Goal: Information Seeking & Learning: Learn about a topic

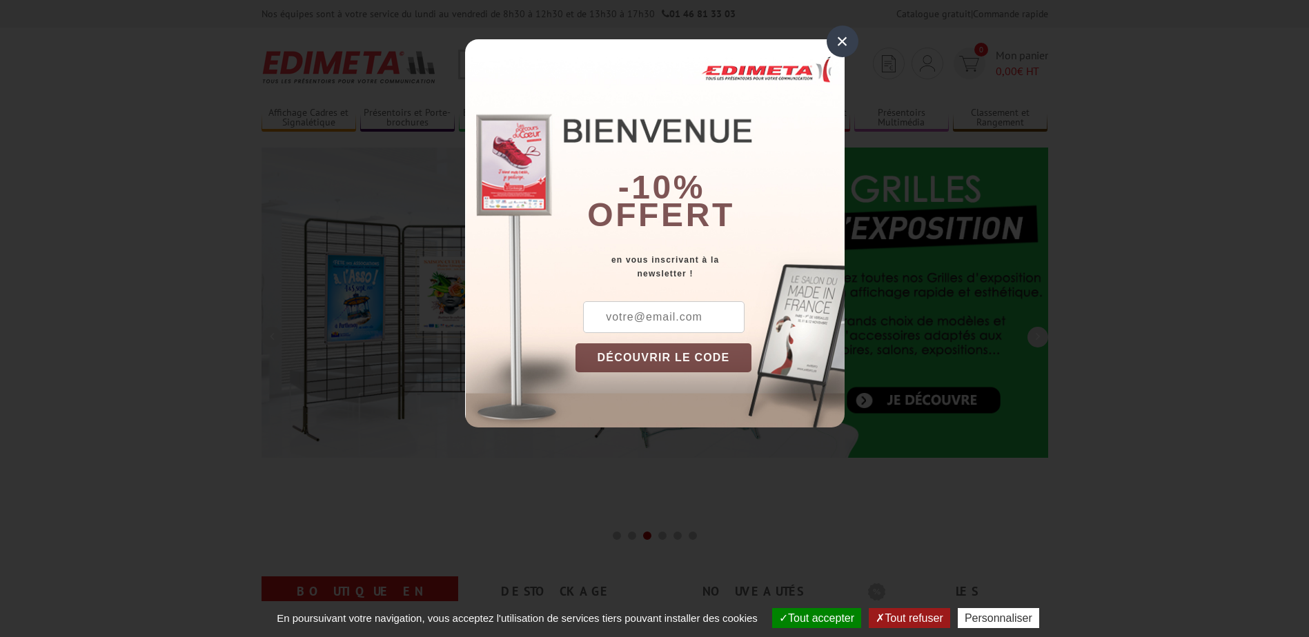
click at [846, 46] on div "×" at bounding box center [842, 42] width 32 height 32
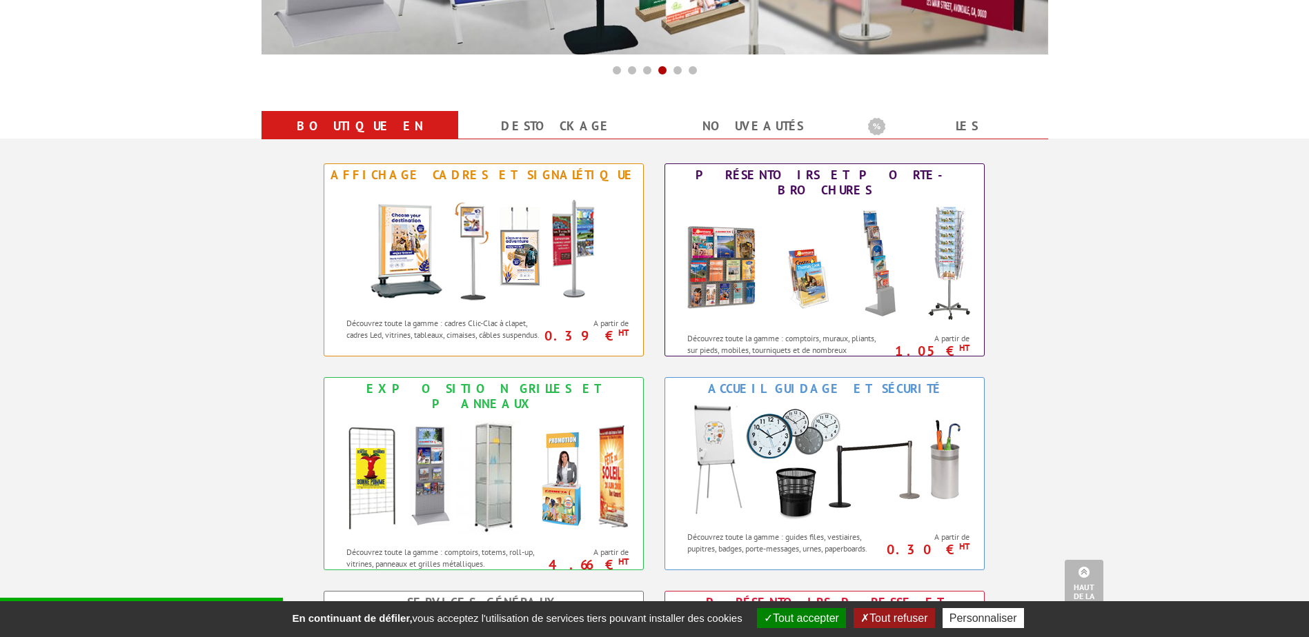
scroll to position [322, 0]
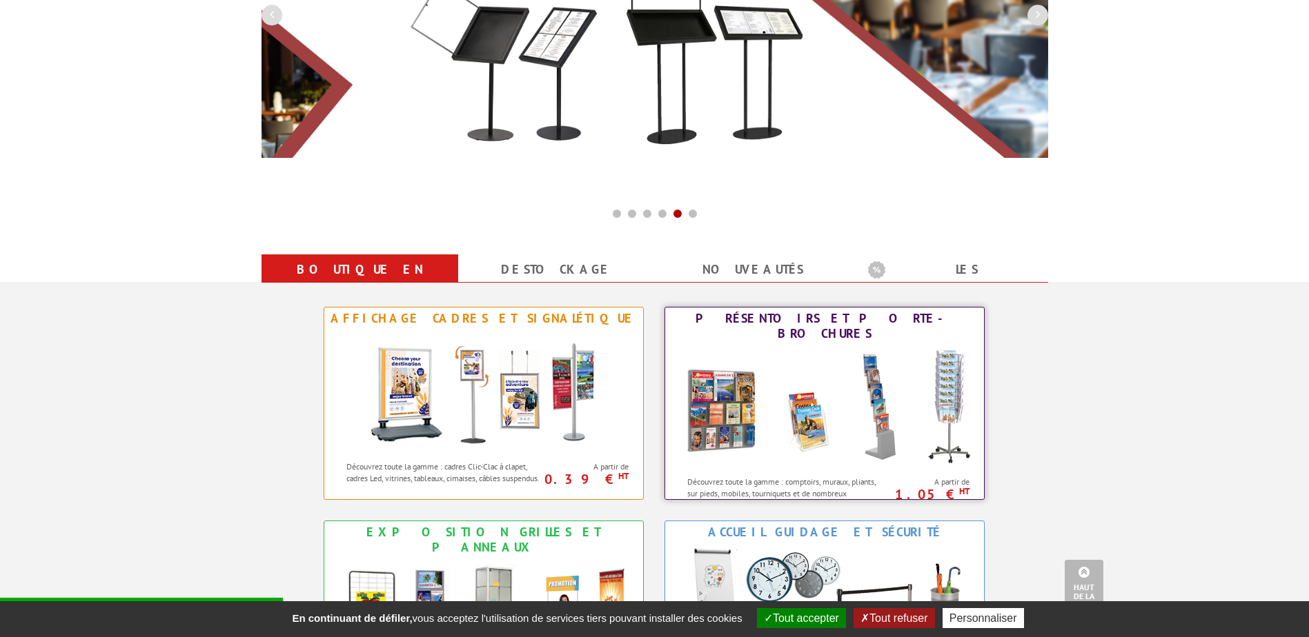
click at [822, 322] on div "Présentoirs et Porte-brochures" at bounding box center [824, 326] width 312 height 30
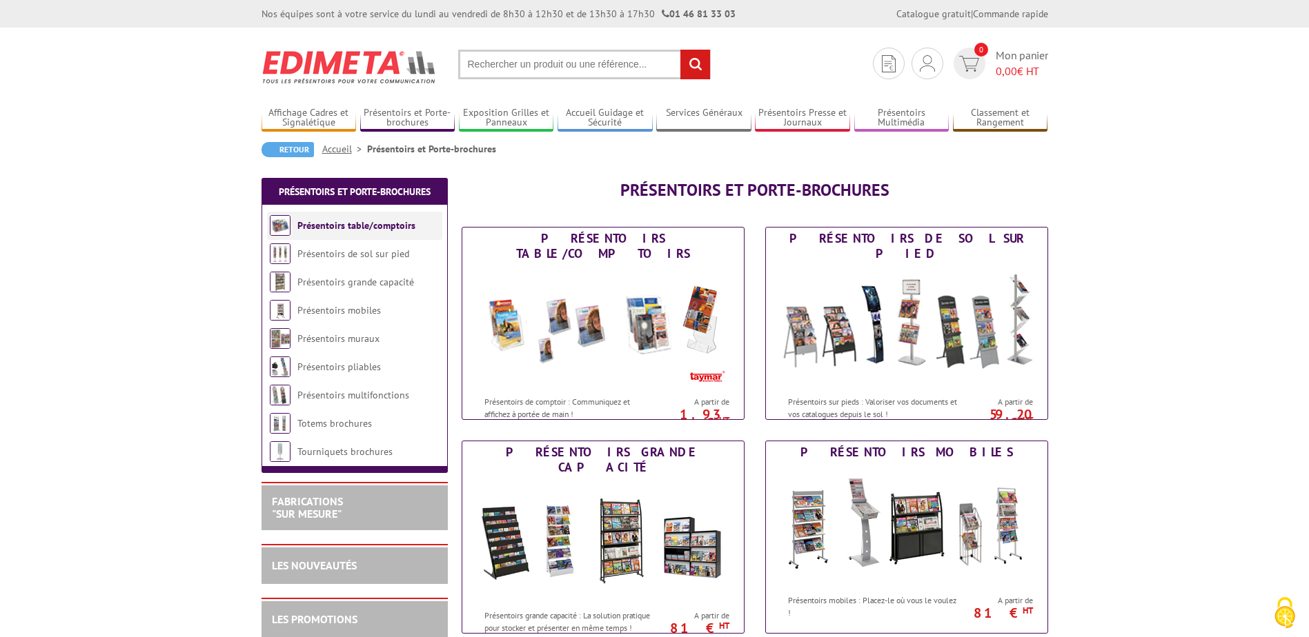
click at [327, 221] on link "Présentoirs table/comptoirs" at bounding box center [356, 225] width 118 height 12
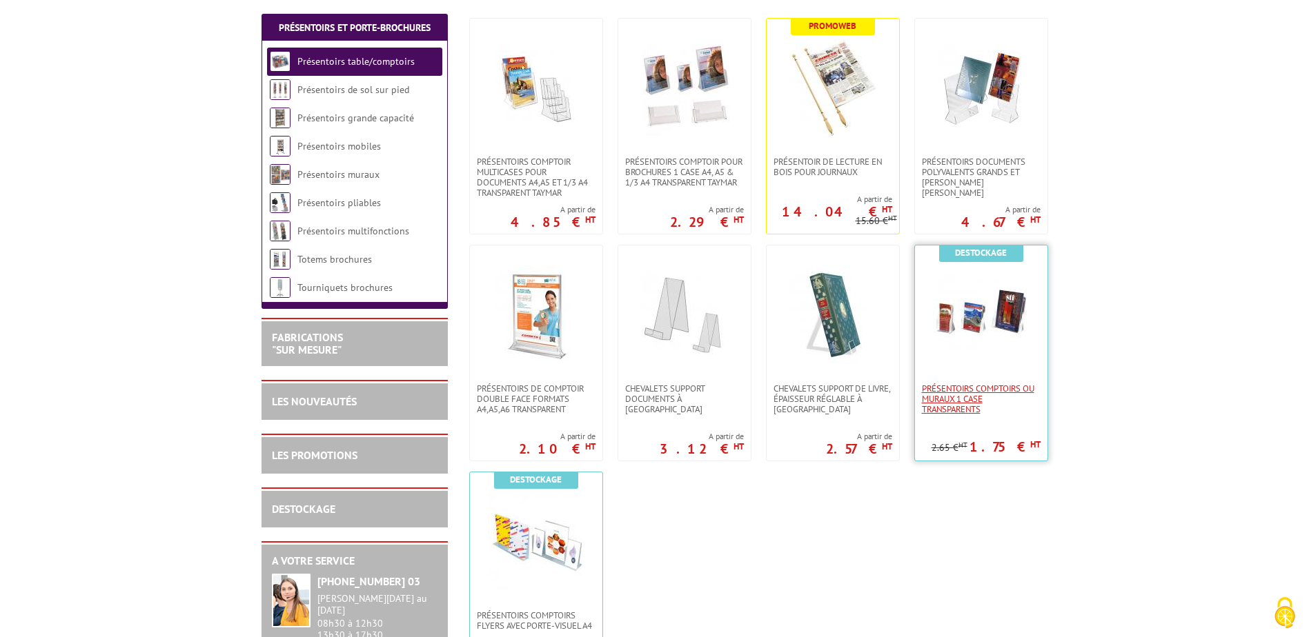
scroll to position [322, 0]
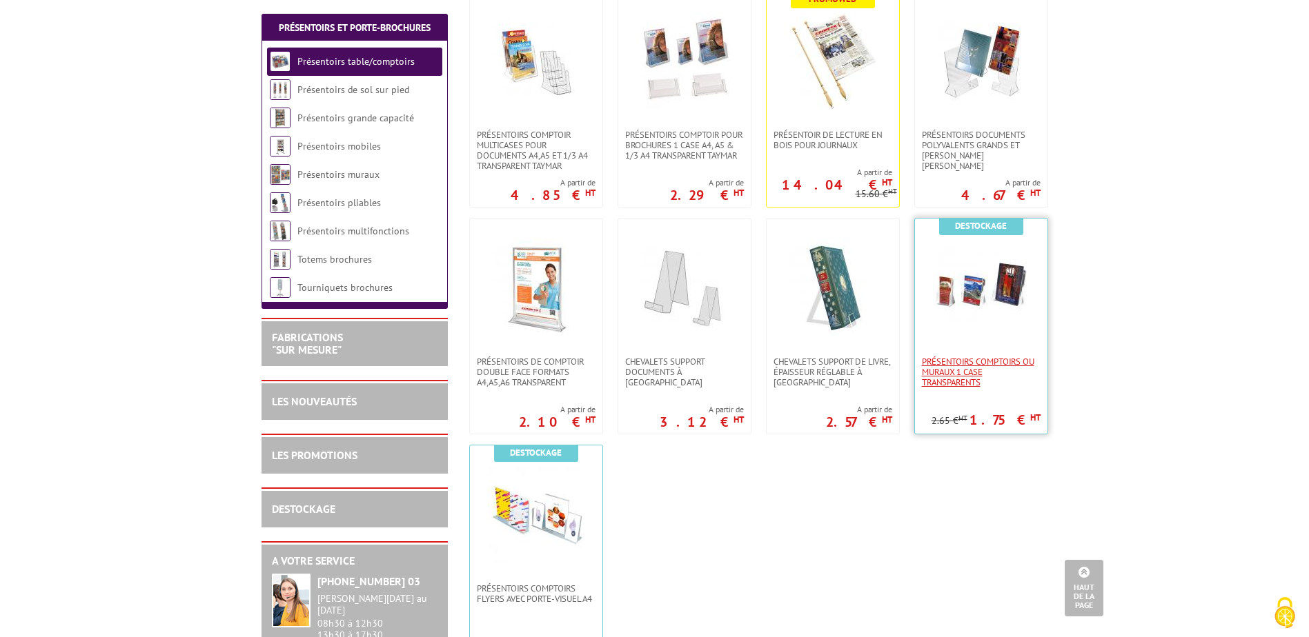
click at [965, 366] on span "Présentoirs comptoirs ou muraux 1 case Transparents" at bounding box center [981, 372] width 119 height 31
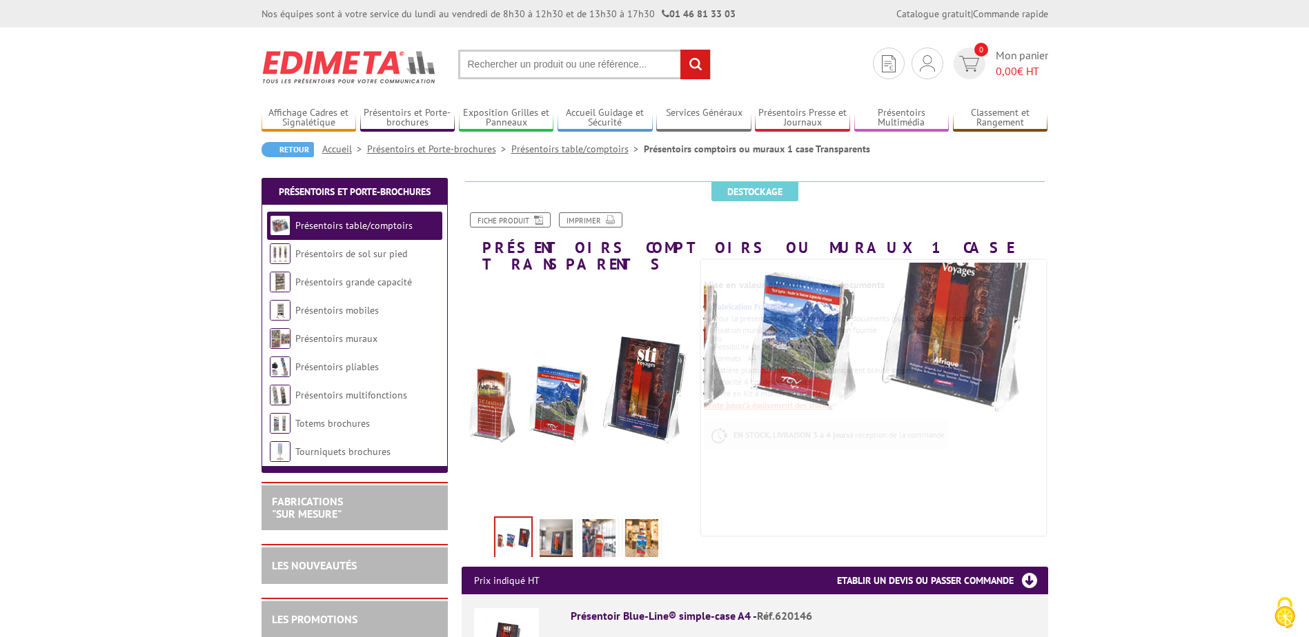
click at [544, 521] on img at bounding box center [555, 540] width 33 height 43
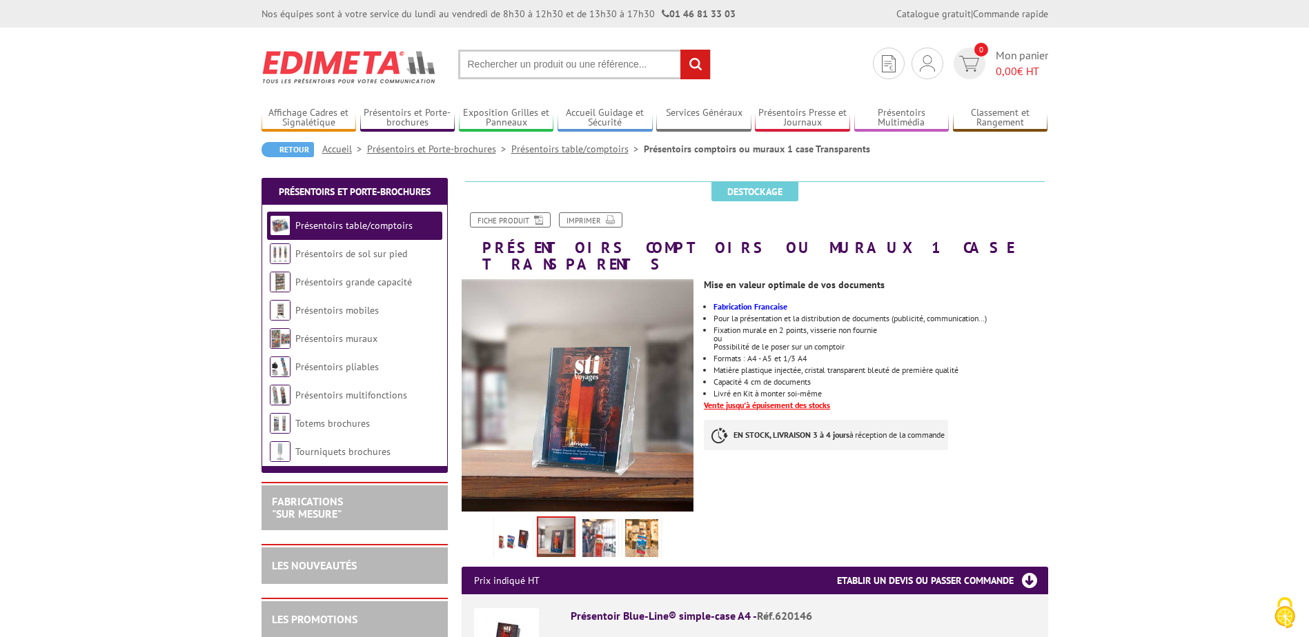
click at [594, 519] on img at bounding box center [598, 540] width 33 height 43
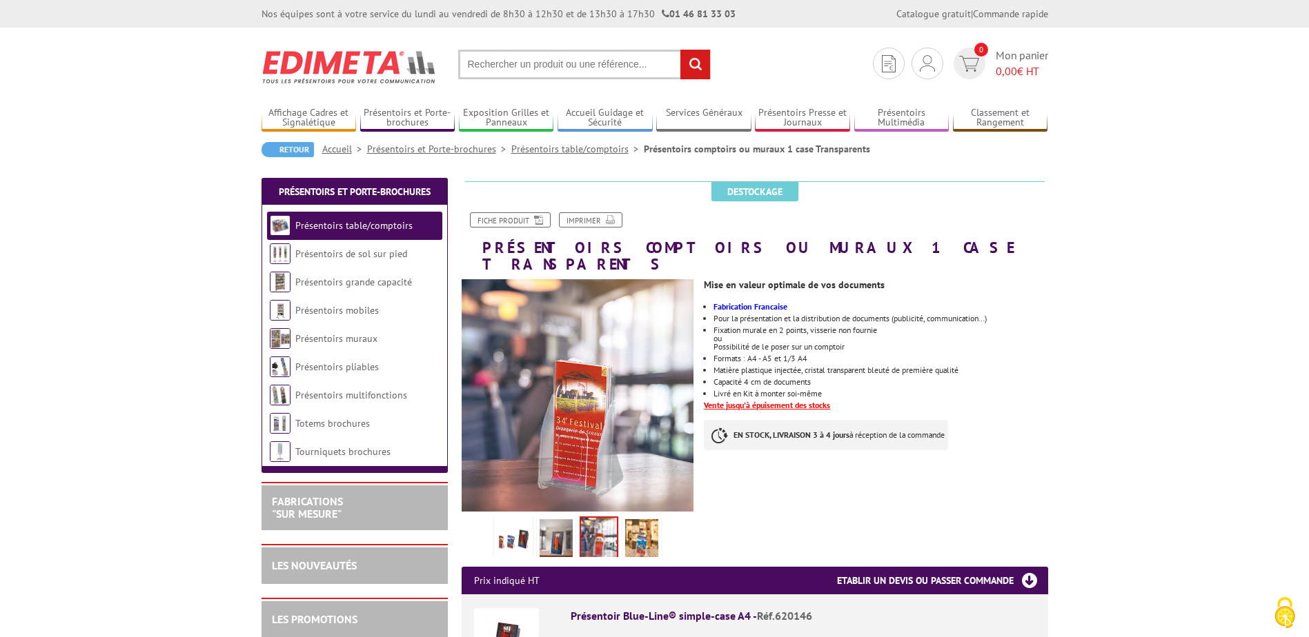
click at [501, 522] on img at bounding box center [513, 540] width 33 height 43
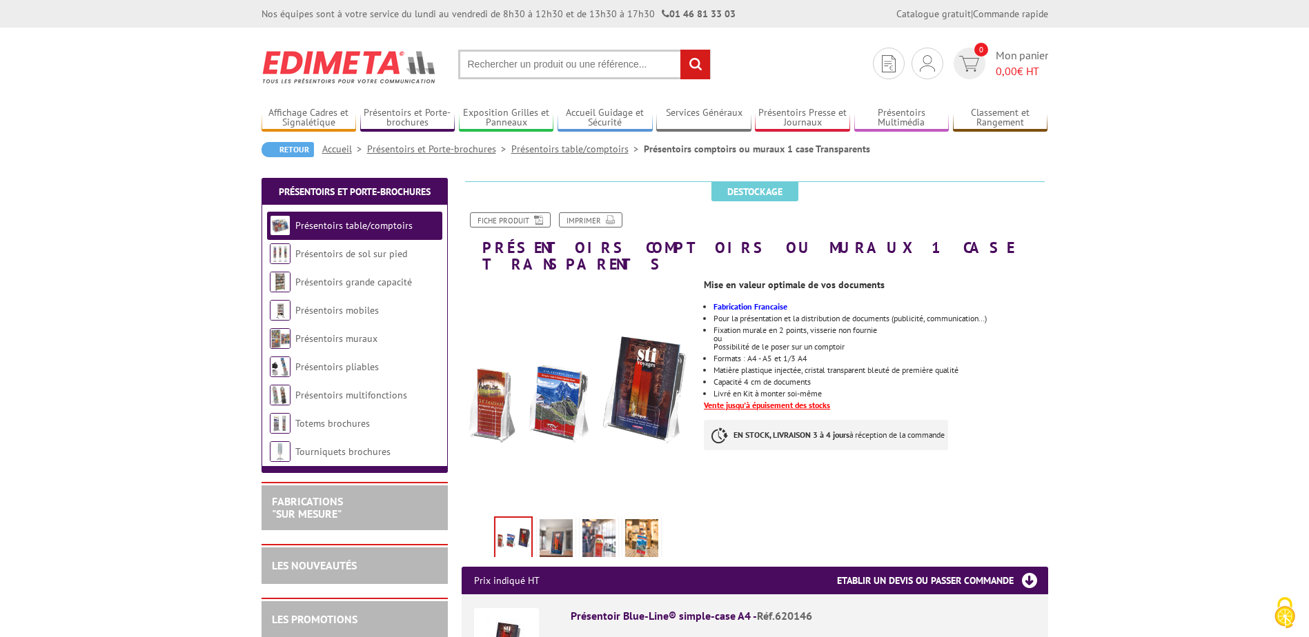
click at [566, 146] on link "Présentoirs table/comptoirs" at bounding box center [577, 149] width 132 height 12
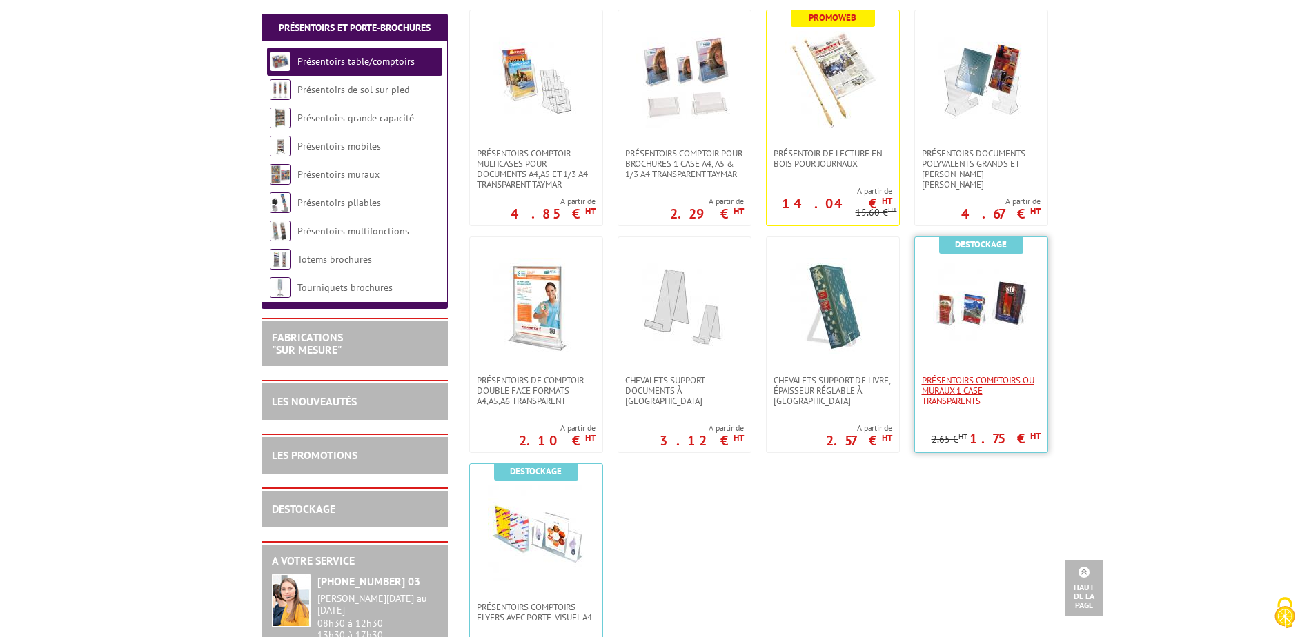
scroll to position [161, 0]
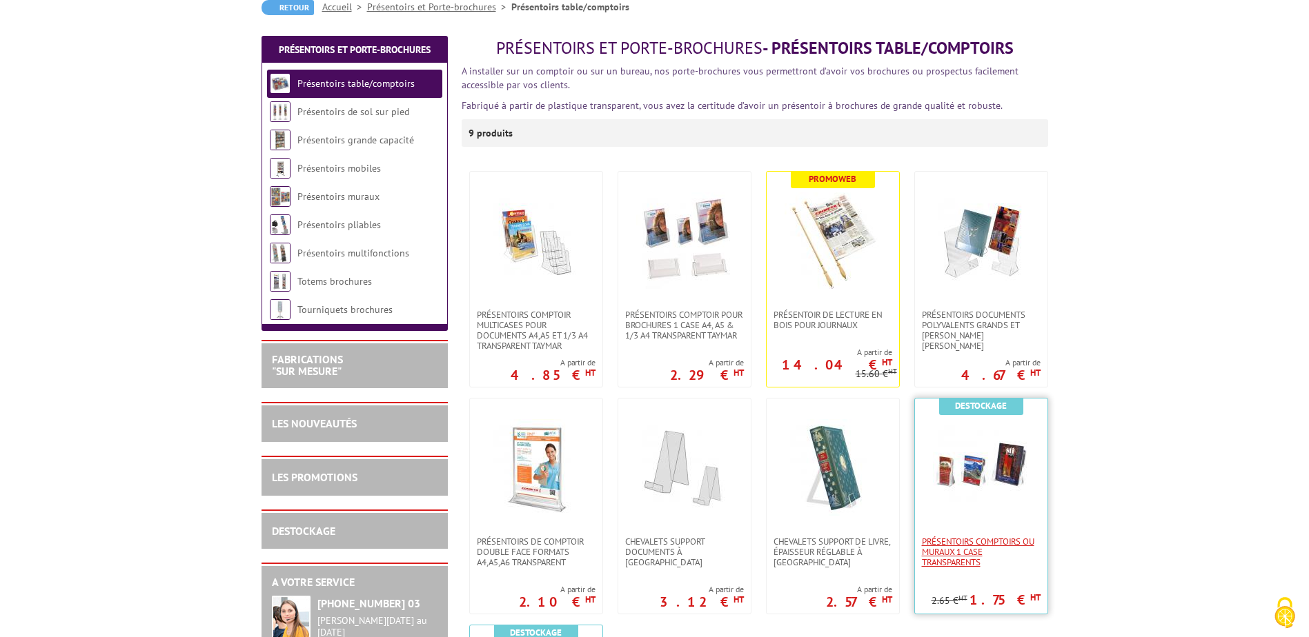
click at [957, 537] on span "Présentoirs comptoirs ou muraux 1 case Transparents" at bounding box center [981, 552] width 119 height 31
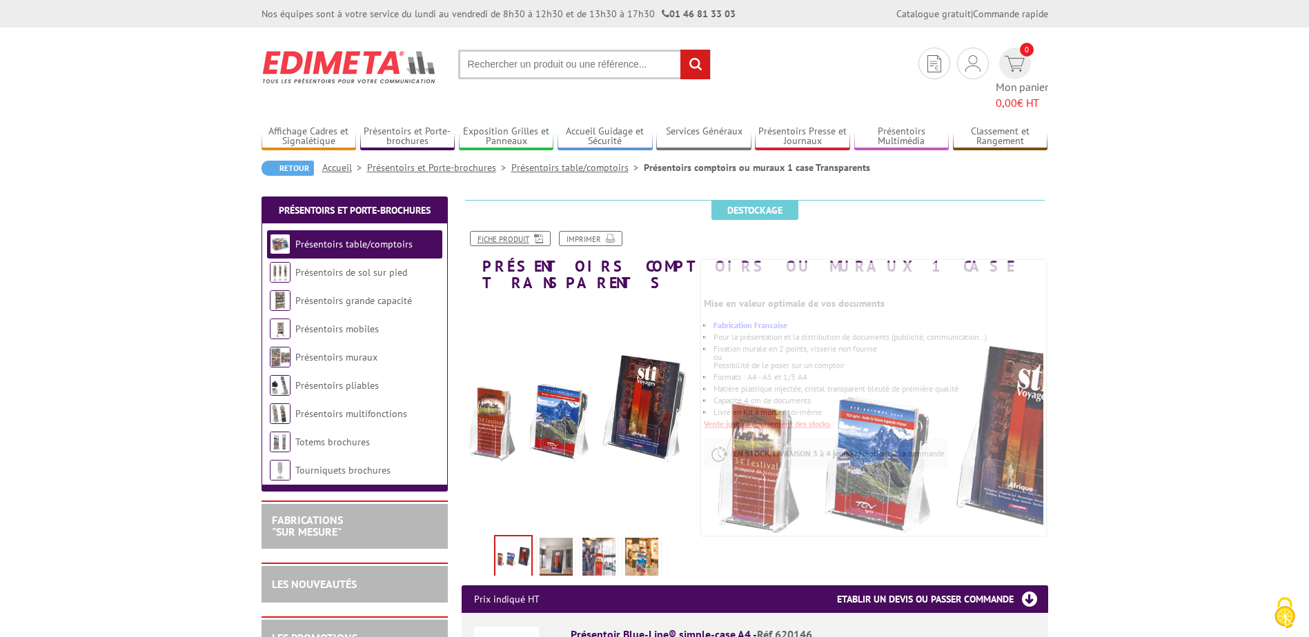
click at [506, 231] on link "Fiche produit" at bounding box center [510, 238] width 81 height 15
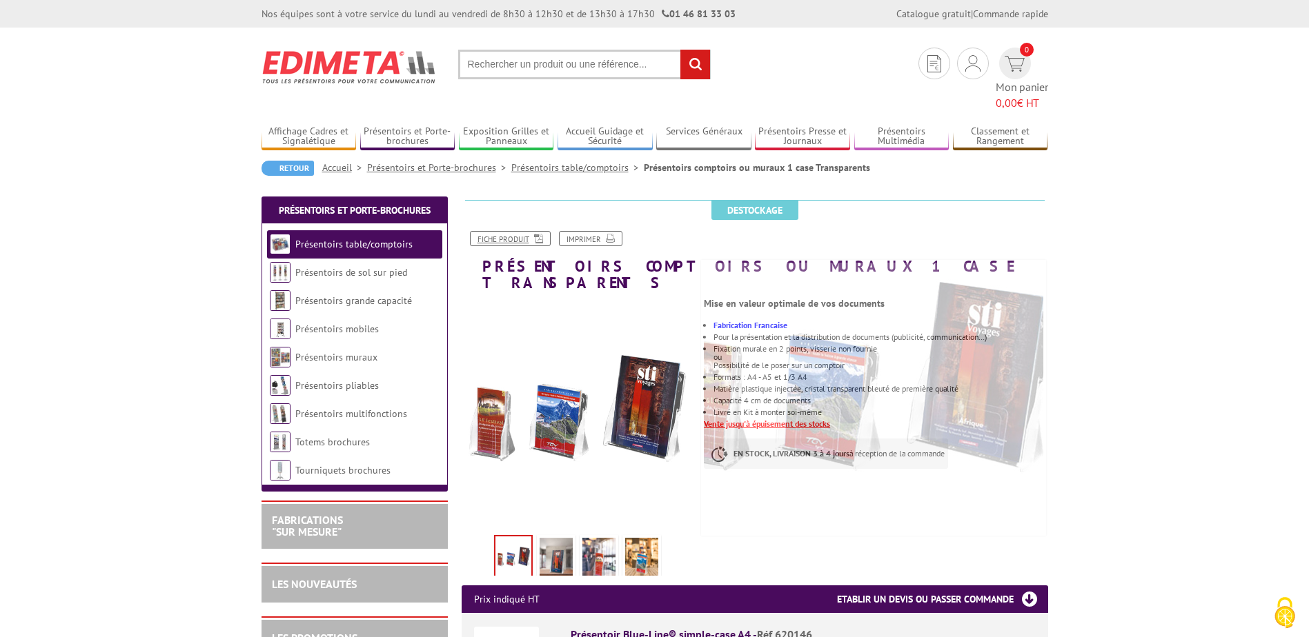
scroll to position [322, 0]
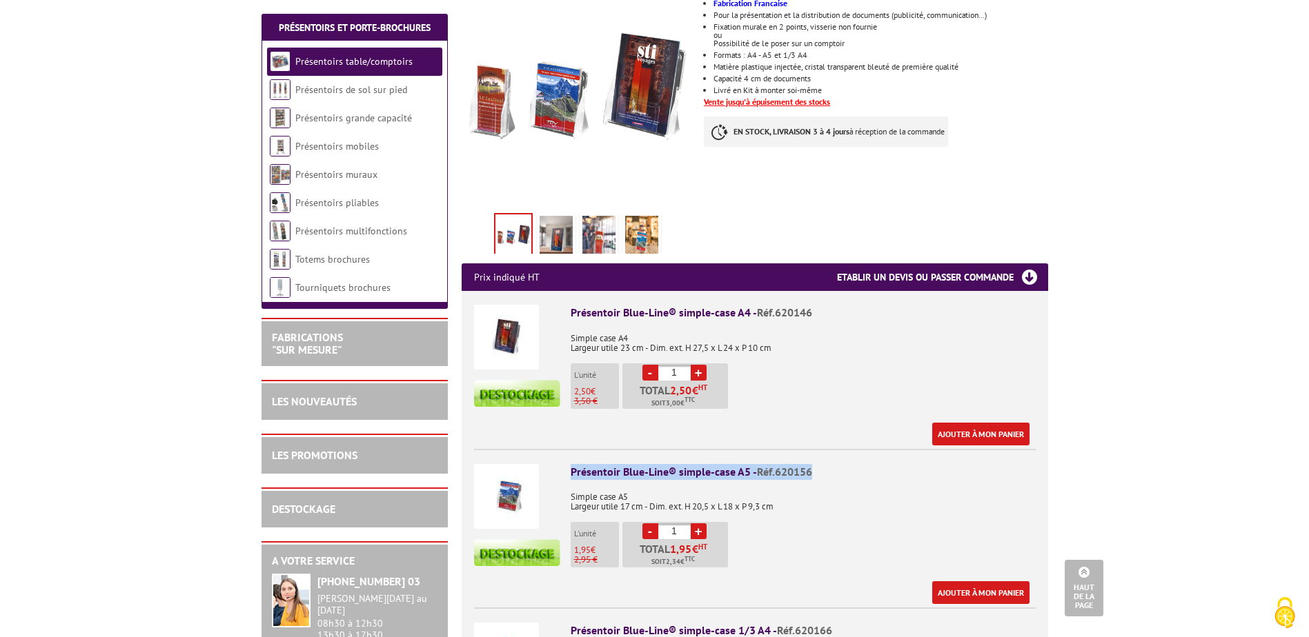
drag, startPoint x: 813, startPoint y: 433, endPoint x: 565, endPoint y: 415, distance: 248.3
click at [565, 449] on li "Présentoir Blue-Line® simple-case A5 - Réf.620156 Simple case A5 Largeur utile …" at bounding box center [755, 527] width 562 height 156
copy div "Présentoir Blue-Line® simple-case A5 - Réf.620156"
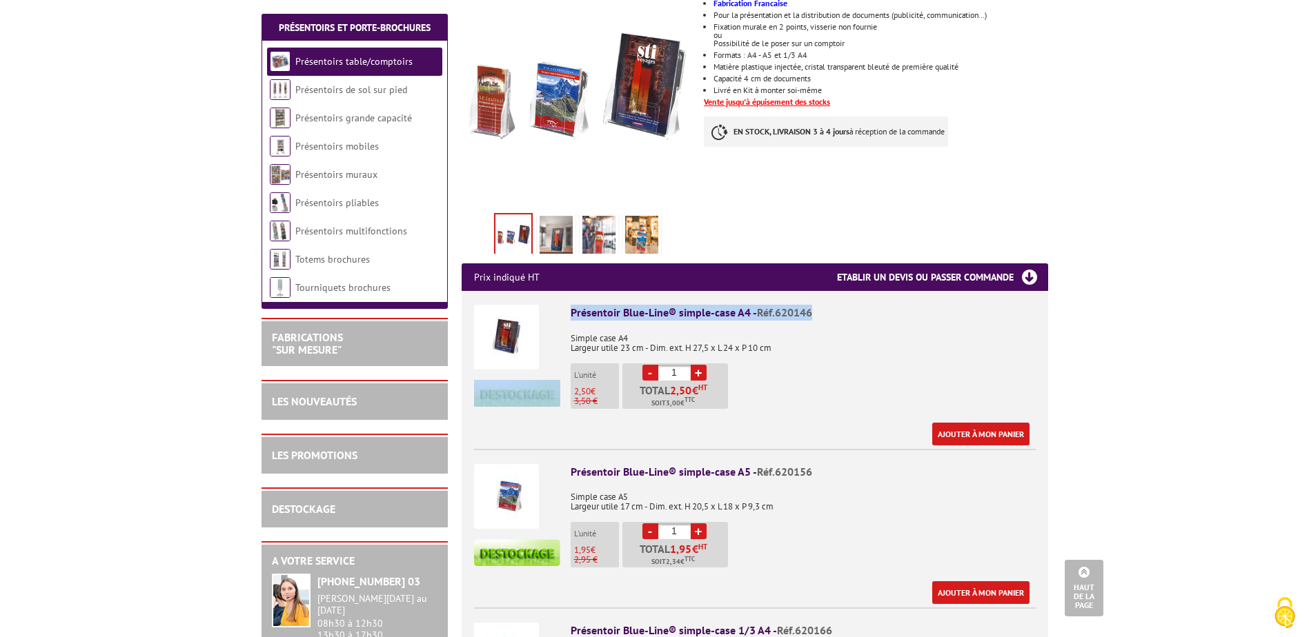
drag, startPoint x: 848, startPoint y: 274, endPoint x: 555, endPoint y: 273, distance: 292.5
click at [555, 291] on li "Présentoir Blue-Line® simple-case A4 - Réf.620146 Simple case A4 Largeur utile …" at bounding box center [755, 368] width 562 height 155
click at [821, 324] on p "Simple case A4 Largeur utile 23 cm - Dim. ext. H 27,5 x L 24 x P 10 cm" at bounding box center [803, 338] width 465 height 29
drag, startPoint x: 820, startPoint y: 284, endPoint x: 569, endPoint y: 281, distance: 250.4
click at [569, 291] on li "Présentoir Blue-Line® simple-case A4 - Réf.620146 Simple case A4 Largeur utile …" at bounding box center [755, 368] width 562 height 155
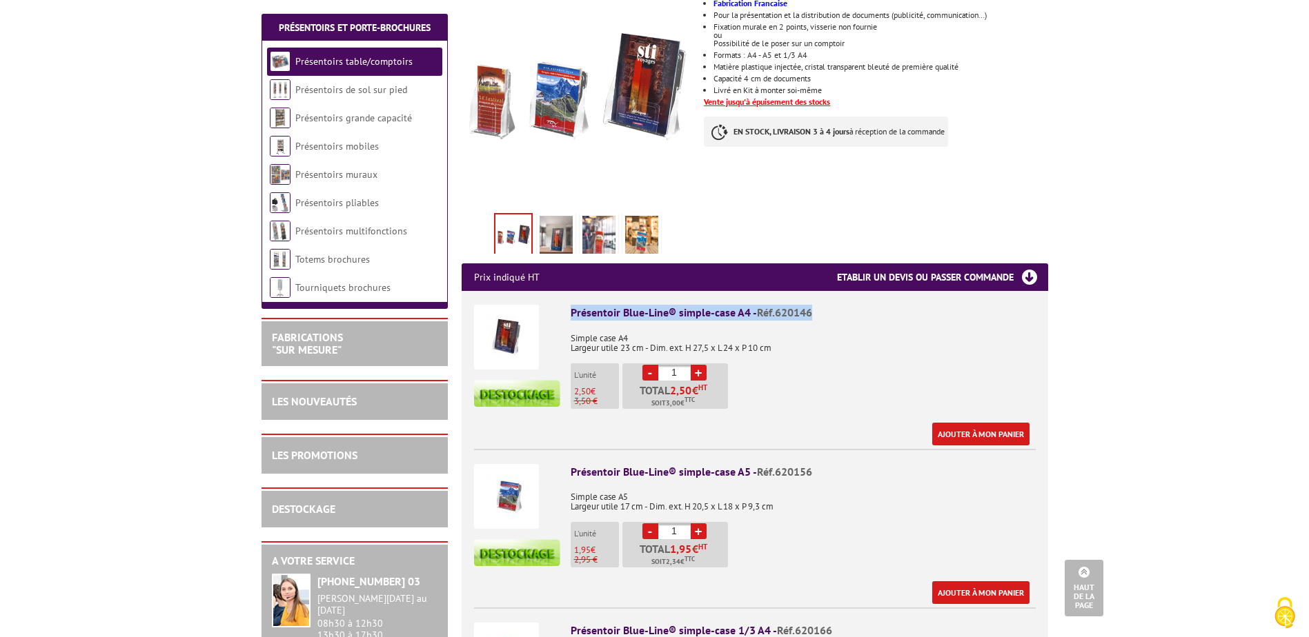
copy div "Présentoir Blue-Line® simple-case A4 - Réf.620146"
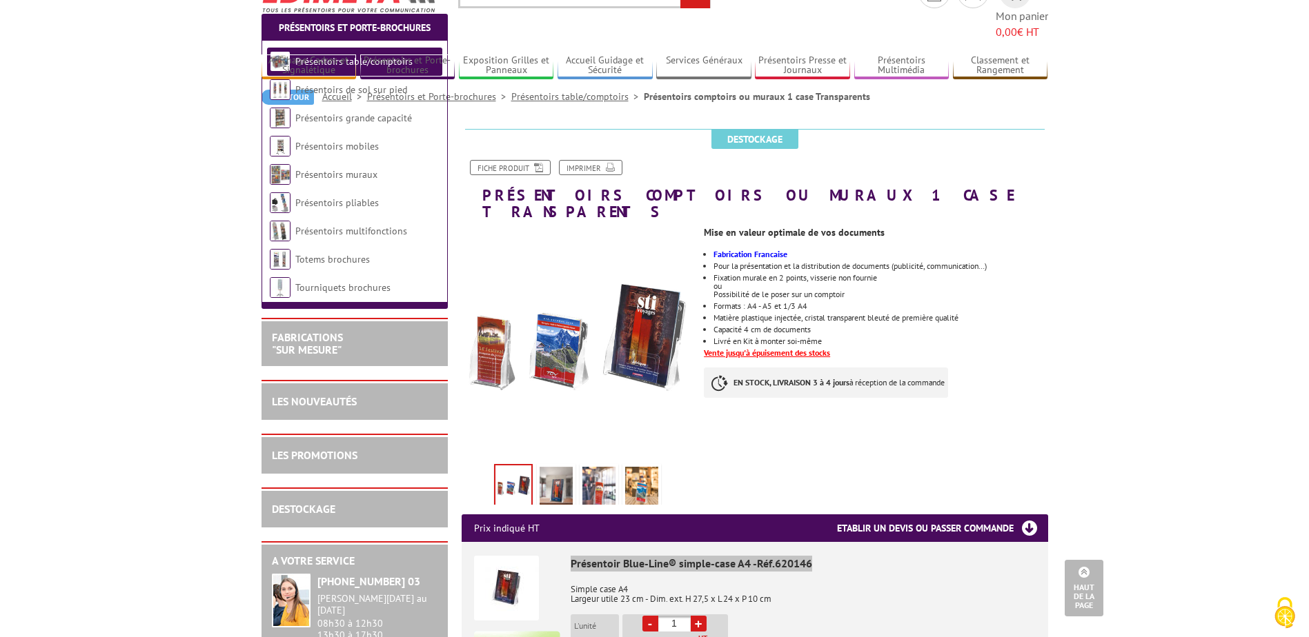
scroll to position [0, 0]
